Goal: Transaction & Acquisition: Subscribe to service/newsletter

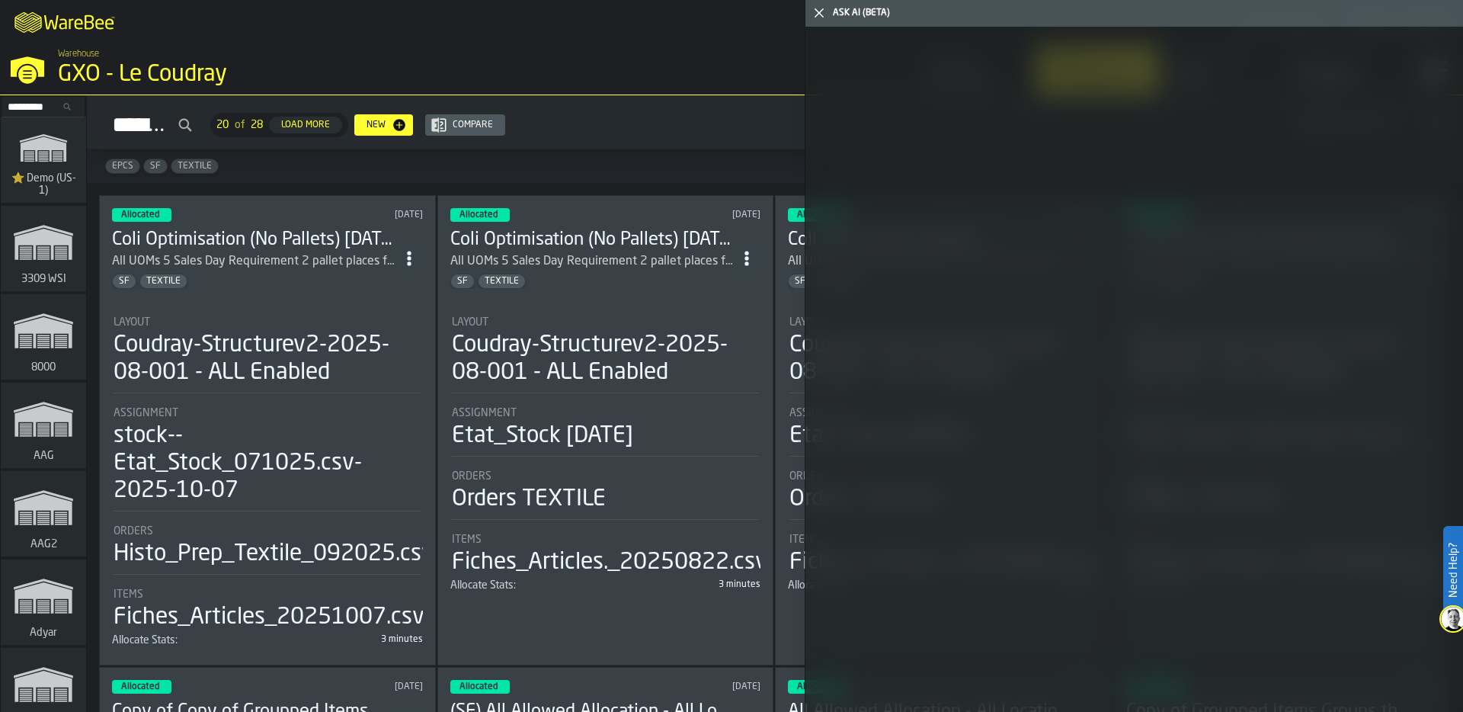
click at [41, 161] on rect "link-to-/wh/i/103622fe-4b04-4da1-b95f-2619b9c959cc/simulations" at bounding box center [44, 161] width 10 height 1
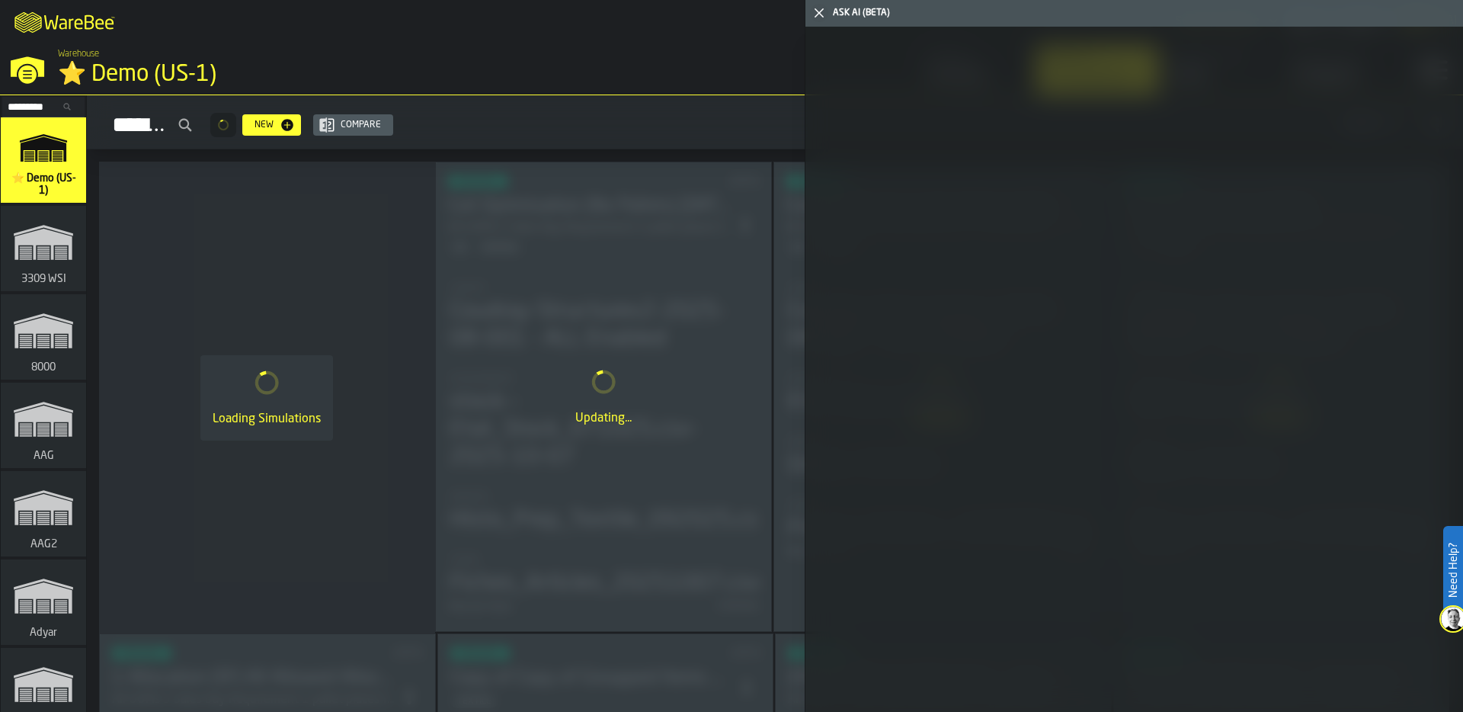
click at [812, 15] on icon "button-toggle-Close me" at bounding box center [819, 13] width 18 height 18
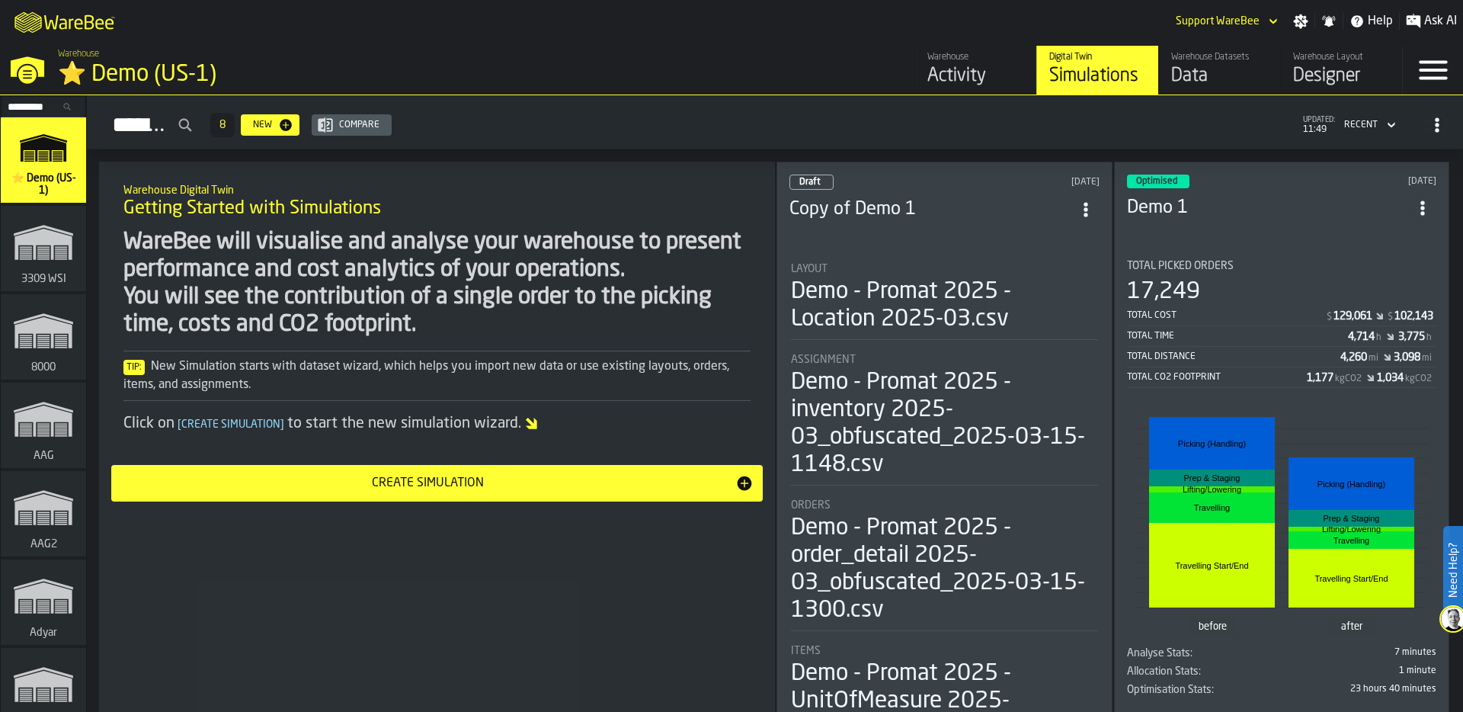
click at [694, 19] on div "M A K I N G W A R E H O U S E S M O R E EF F I C I E N T Support WareBee Settin…" at bounding box center [731, 21] width 1463 height 43
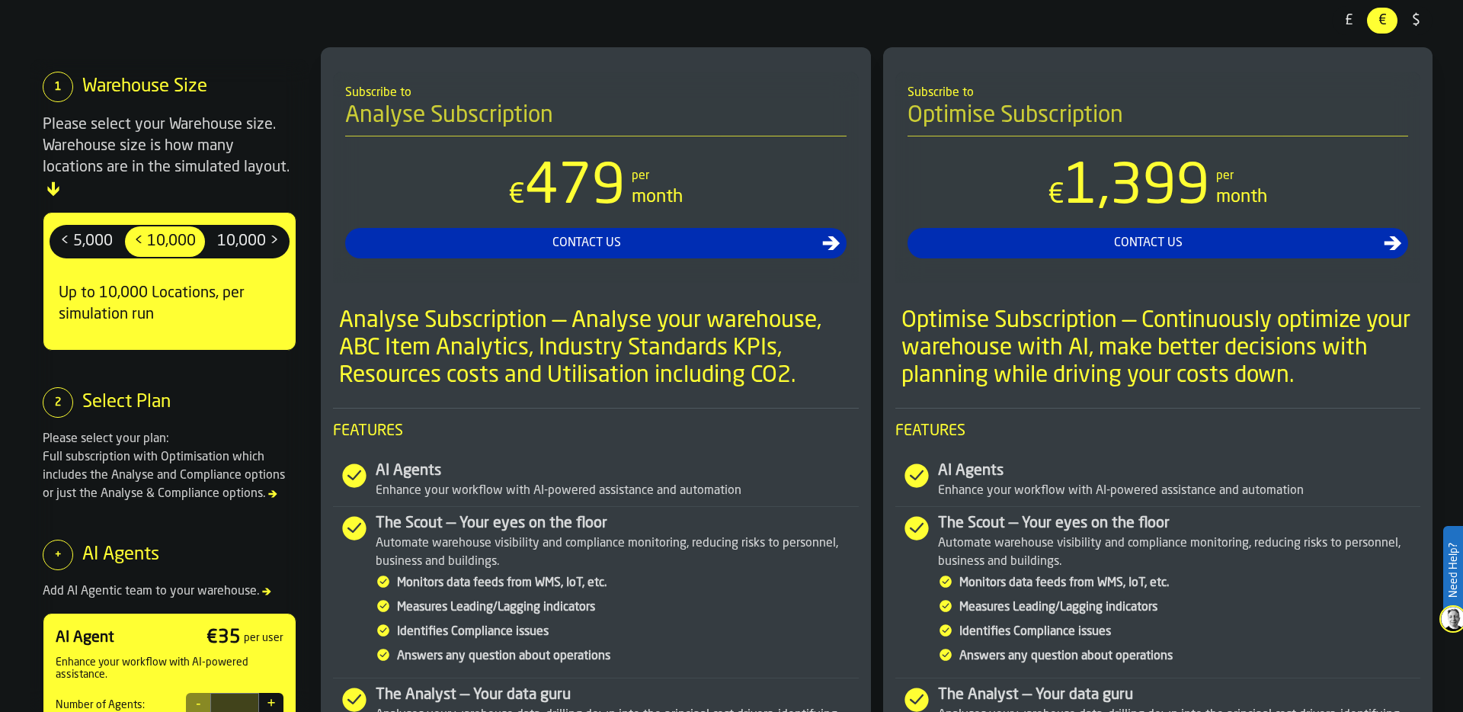
click at [1415, 20] on span "$" at bounding box center [1416, 21] width 24 height 20
click at [1356, 11] on span "£" at bounding box center [1349, 21] width 24 height 20
click at [223, 229] on span "10,000 >" at bounding box center [248, 241] width 74 height 24
